Goal: Find specific page/section: Find specific page/section

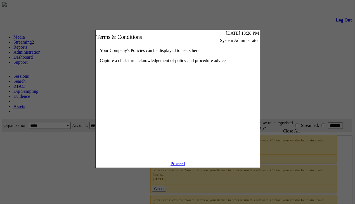
click at [173, 166] on link "Proceed" at bounding box center [178, 163] width 15 height 5
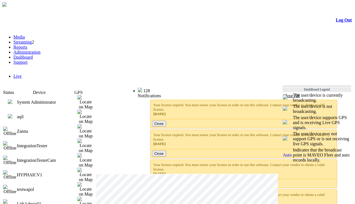
click at [12, 100] on img at bounding box center [10, 102] width 4 height 4
drag, startPoint x: 0, startPoint y: 0, endPoint x: 18, endPoint y: 77, distance: 79.5
click at [12, 114] on img at bounding box center [10, 116] width 4 height 4
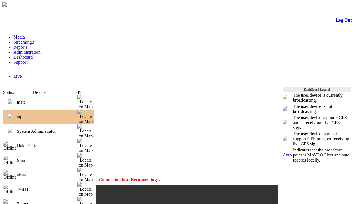
click at [12, 100] on img at bounding box center [10, 102] width 4 height 4
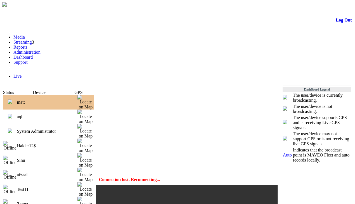
click at [12, 114] on img at bounding box center [10, 116] width 4 height 4
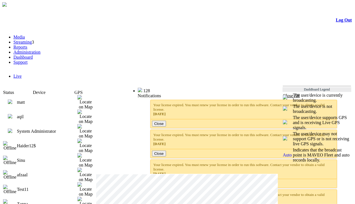
click at [12, 114] on img at bounding box center [10, 116] width 4 height 4
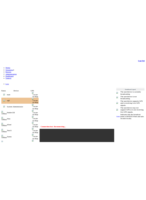
scroll to position [2, 0]
